Goal: Task Accomplishment & Management: Use online tool/utility

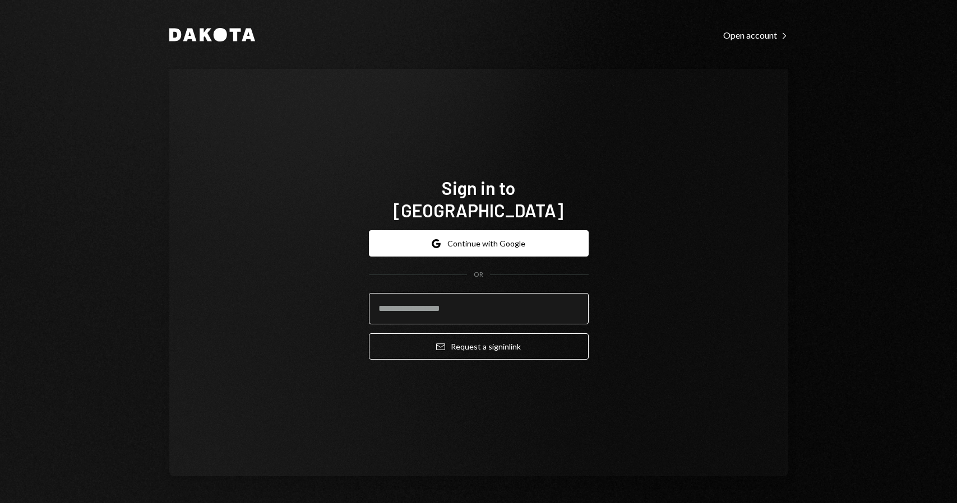
click at [504, 293] on input "email" at bounding box center [479, 308] width 220 height 31
type input "**********"
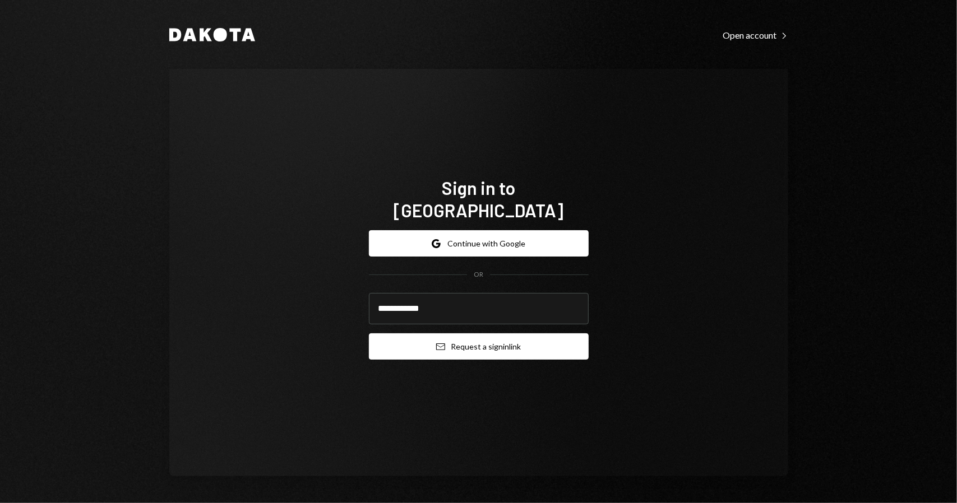
click at [485, 338] on button "Email Request a sign in link" at bounding box center [479, 346] width 220 height 26
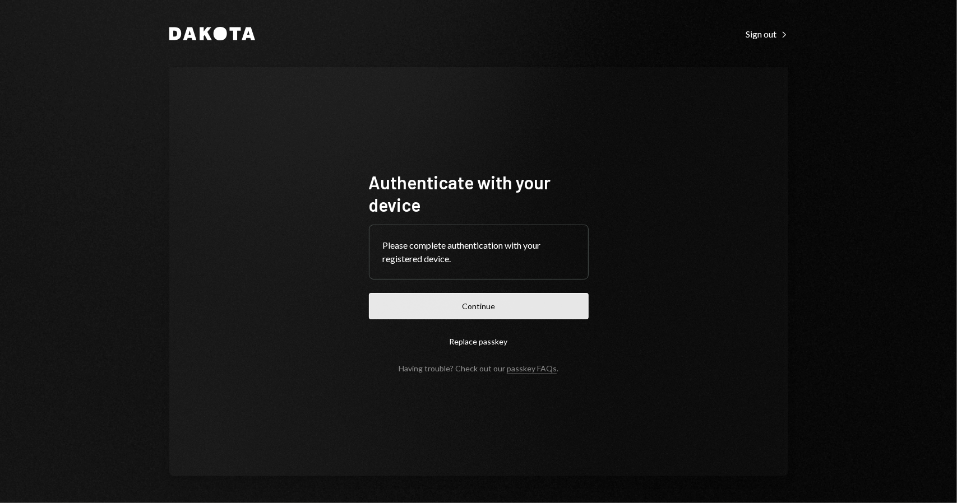
click at [465, 317] on button "Continue" at bounding box center [479, 306] width 220 height 26
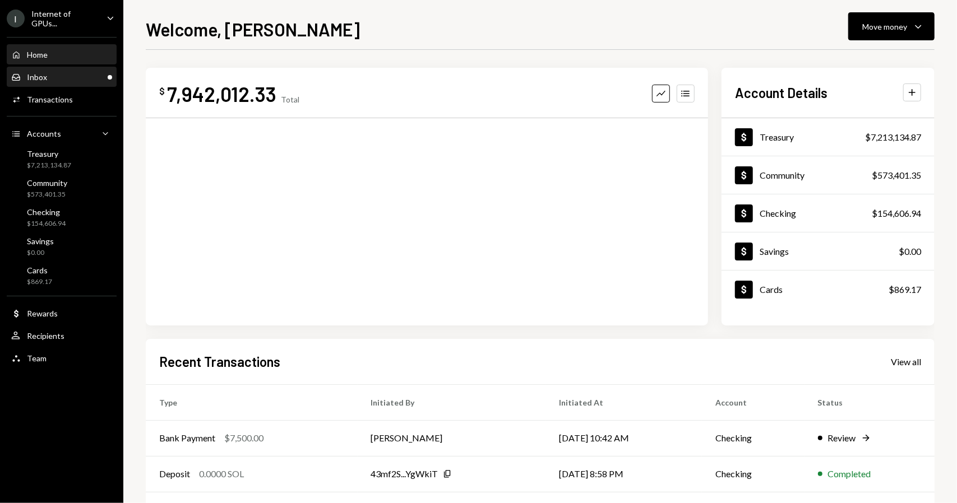
click at [86, 72] on div "Inbox Inbox" at bounding box center [61, 77] width 101 height 10
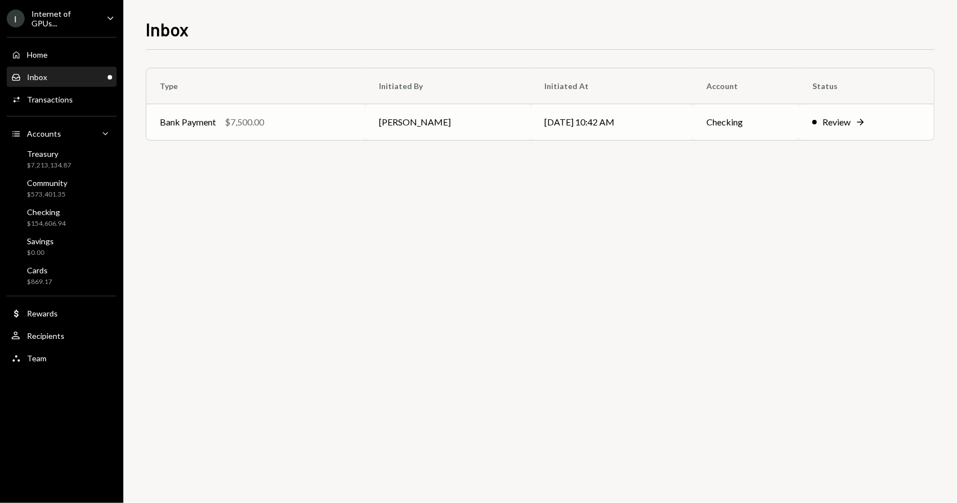
click at [836, 119] on div "Review" at bounding box center [836, 121] width 28 height 13
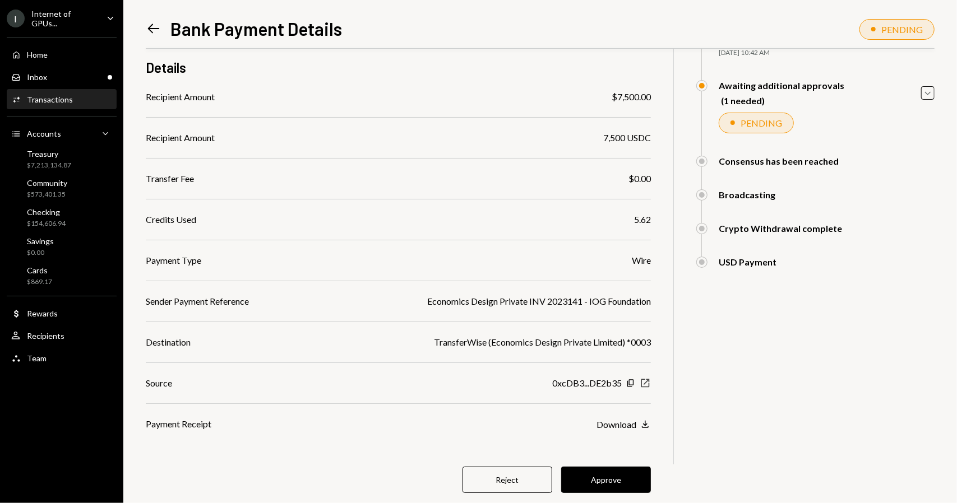
scroll to position [113, 0]
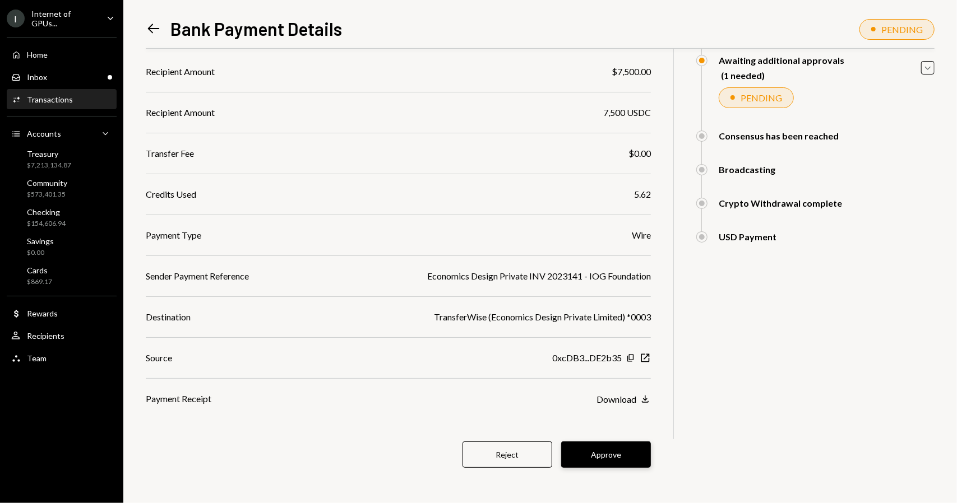
click at [616, 462] on button "Approve" at bounding box center [606, 455] width 90 height 26
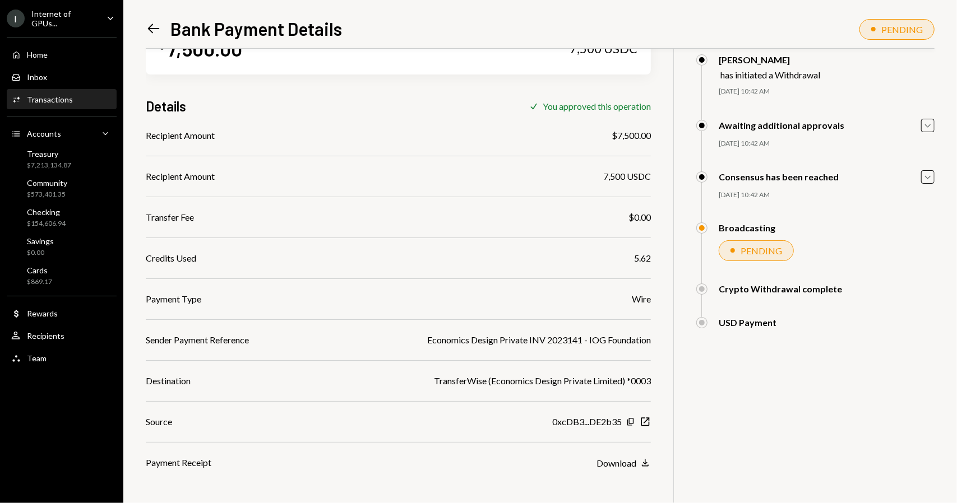
scroll to position [56, 0]
